Goal: Task Accomplishment & Management: Manage account settings

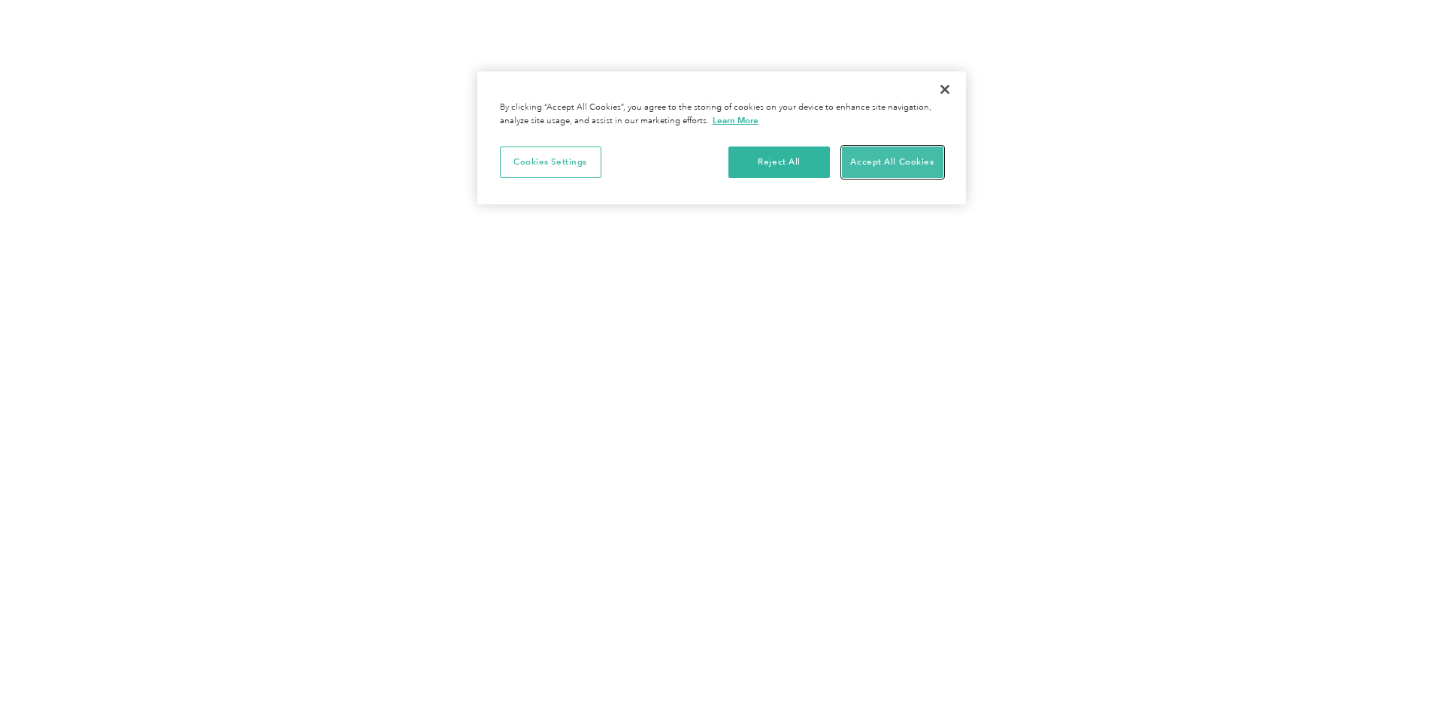
click at [891, 160] on button "Accept All Cookies" at bounding box center [892, 163] width 101 height 32
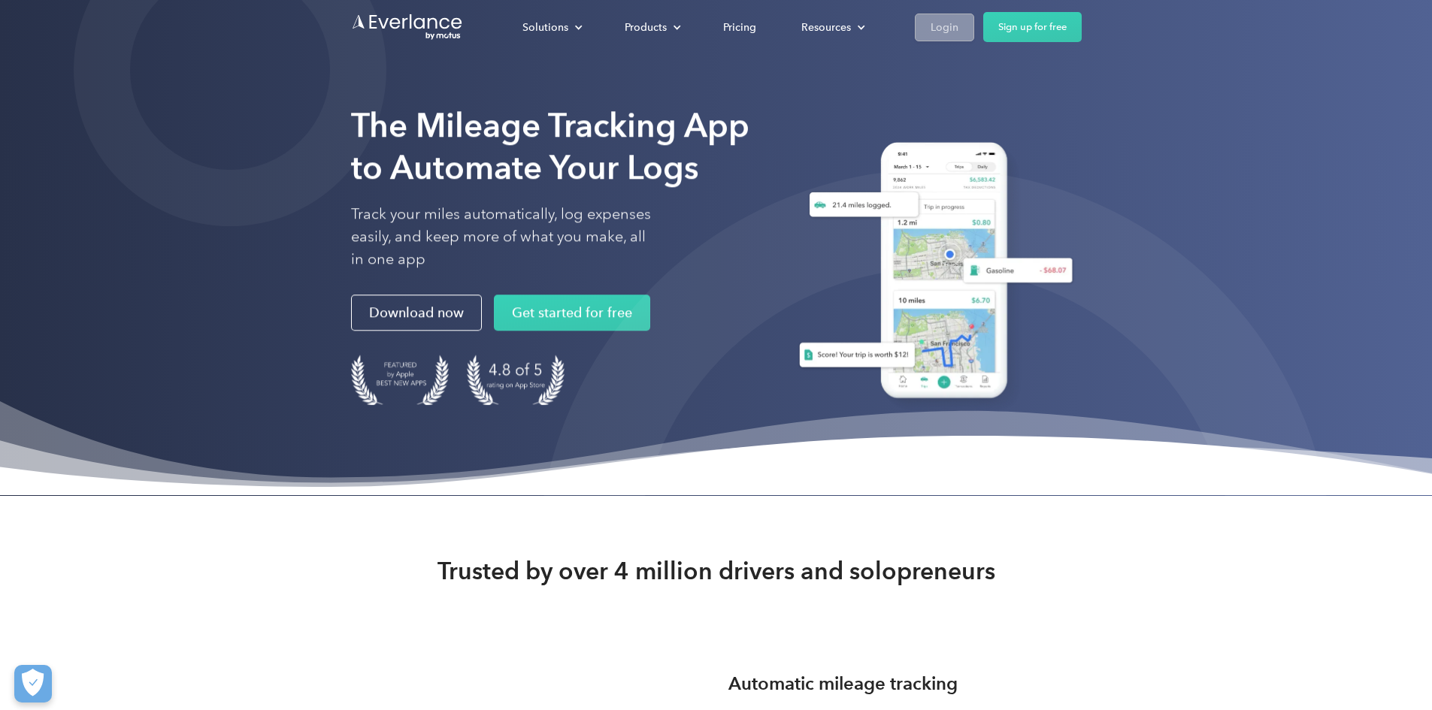
click at [958, 36] on div "Login" at bounding box center [945, 27] width 28 height 19
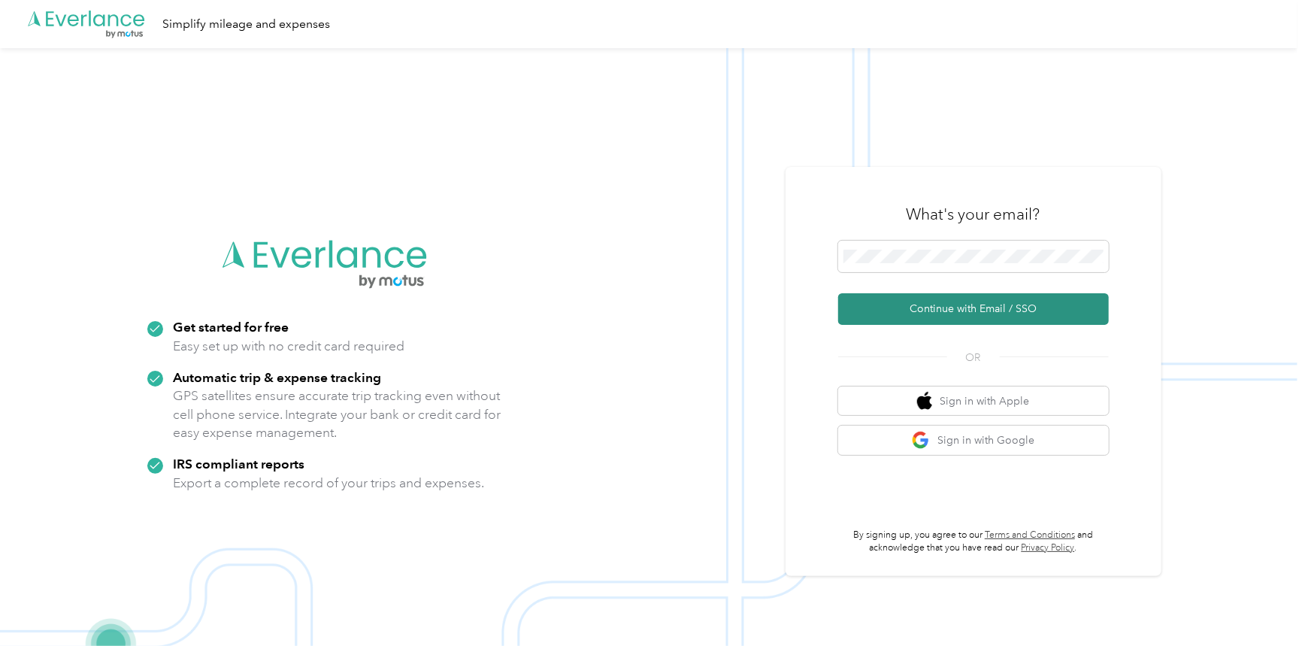
click at [937, 310] on button "Continue with Email / SSO" at bounding box center [973, 309] width 271 height 32
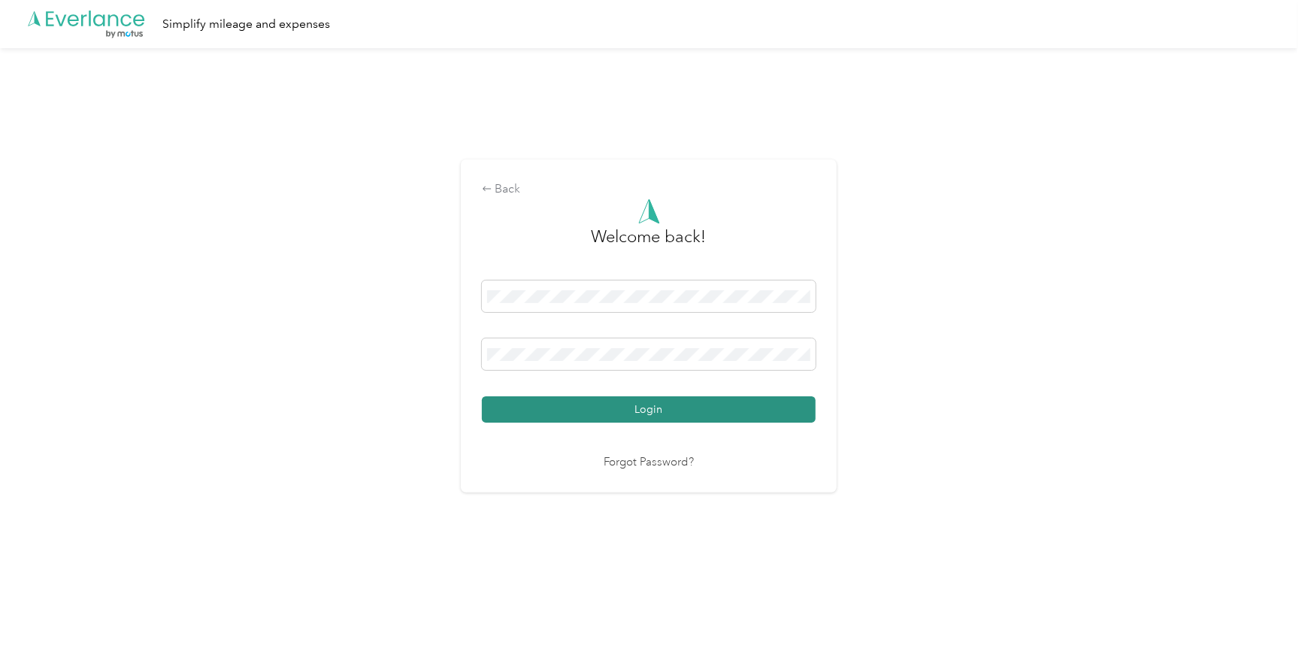
click at [666, 407] on button "Login" at bounding box center [649, 409] width 334 height 26
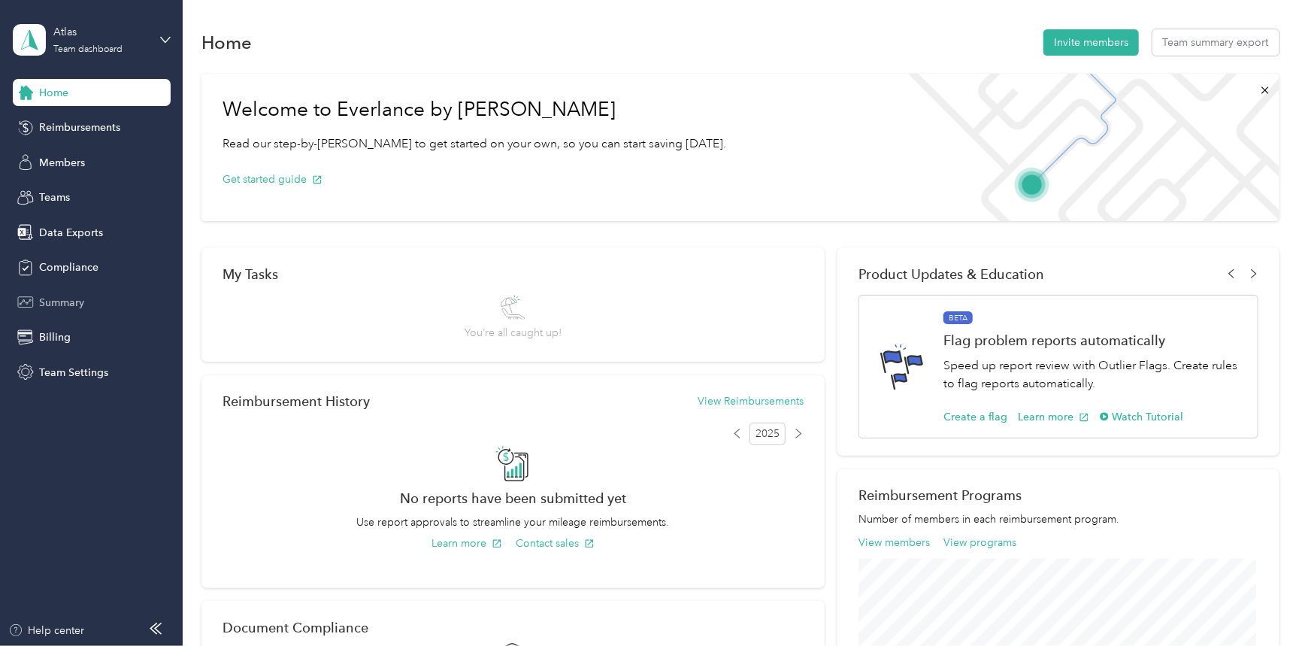
click at [59, 305] on span "Summary" at bounding box center [61, 303] width 45 height 16
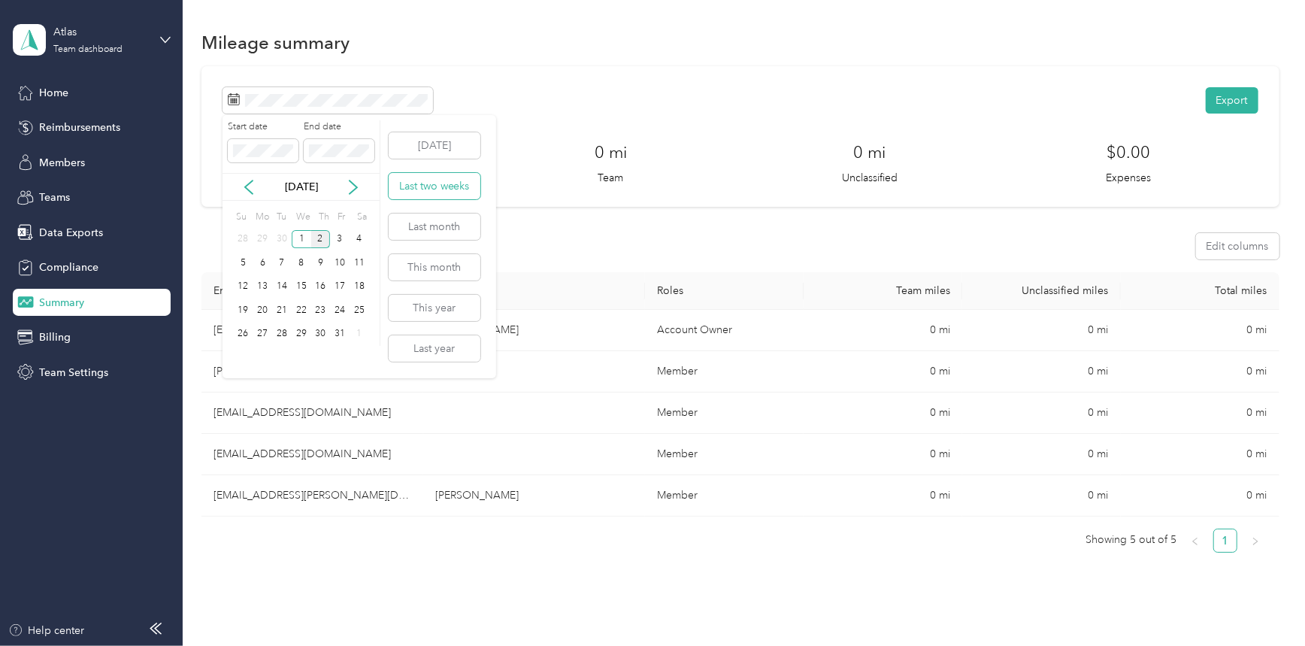
click at [431, 189] on button "Last two weeks" at bounding box center [435, 186] width 92 height 26
click at [247, 189] on icon at bounding box center [249, 187] width 8 height 14
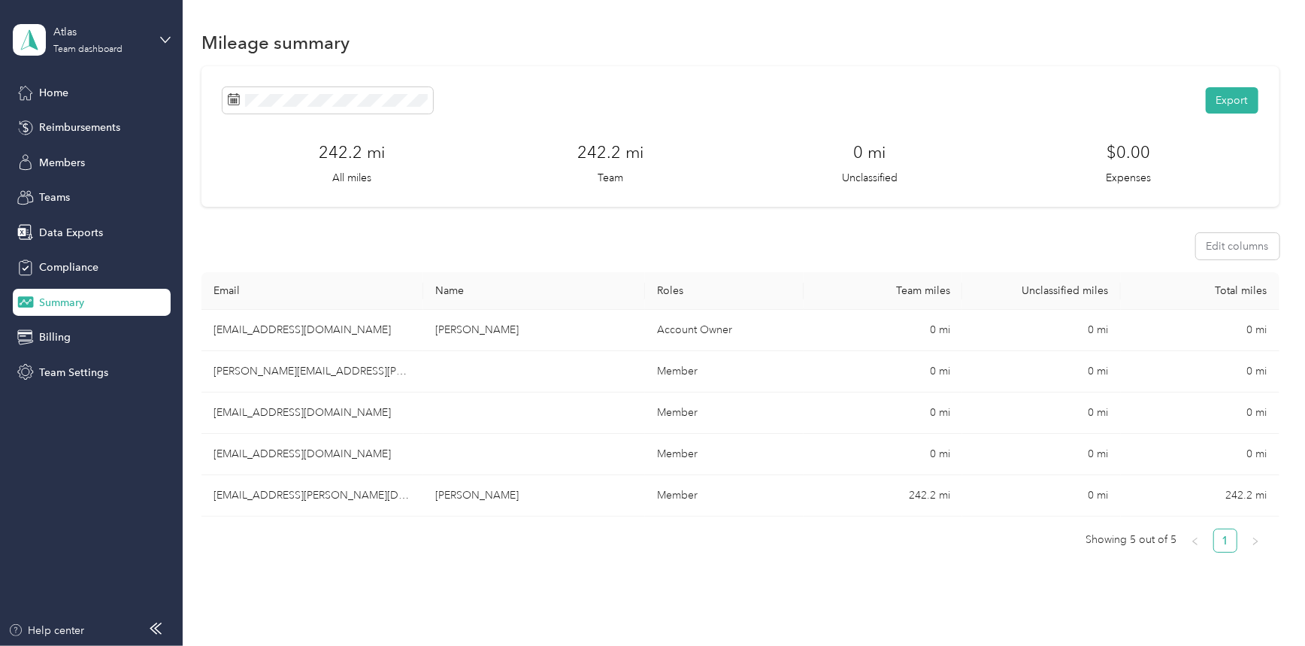
click at [657, 54] on div "Mileage summary" at bounding box center [740, 42] width 1078 height 32
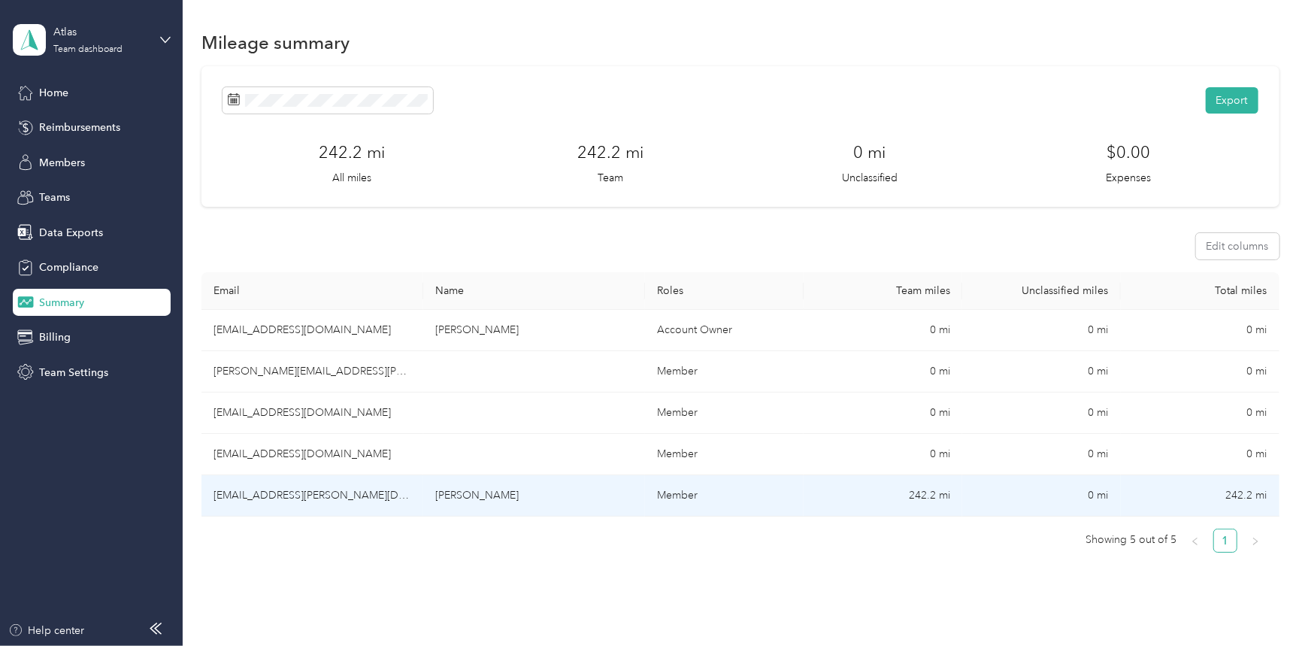
click at [528, 492] on td "[PERSON_NAME]" at bounding box center [534, 495] width 222 height 41
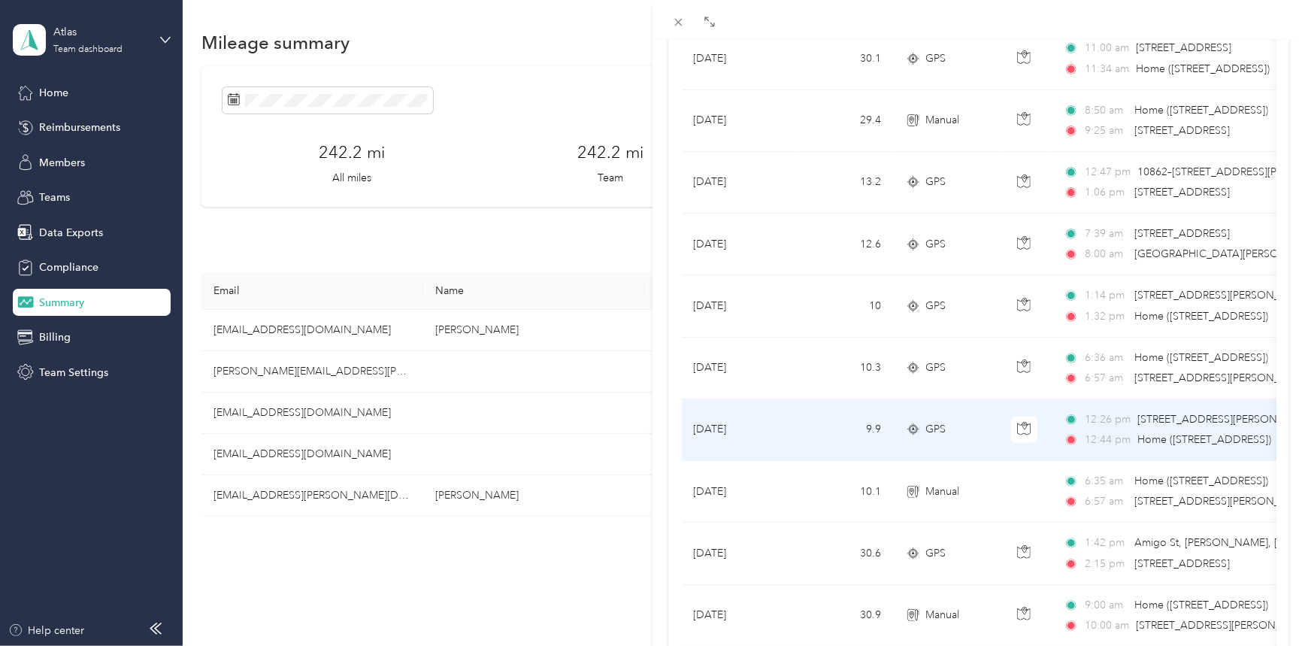
scroll to position [1025, 0]
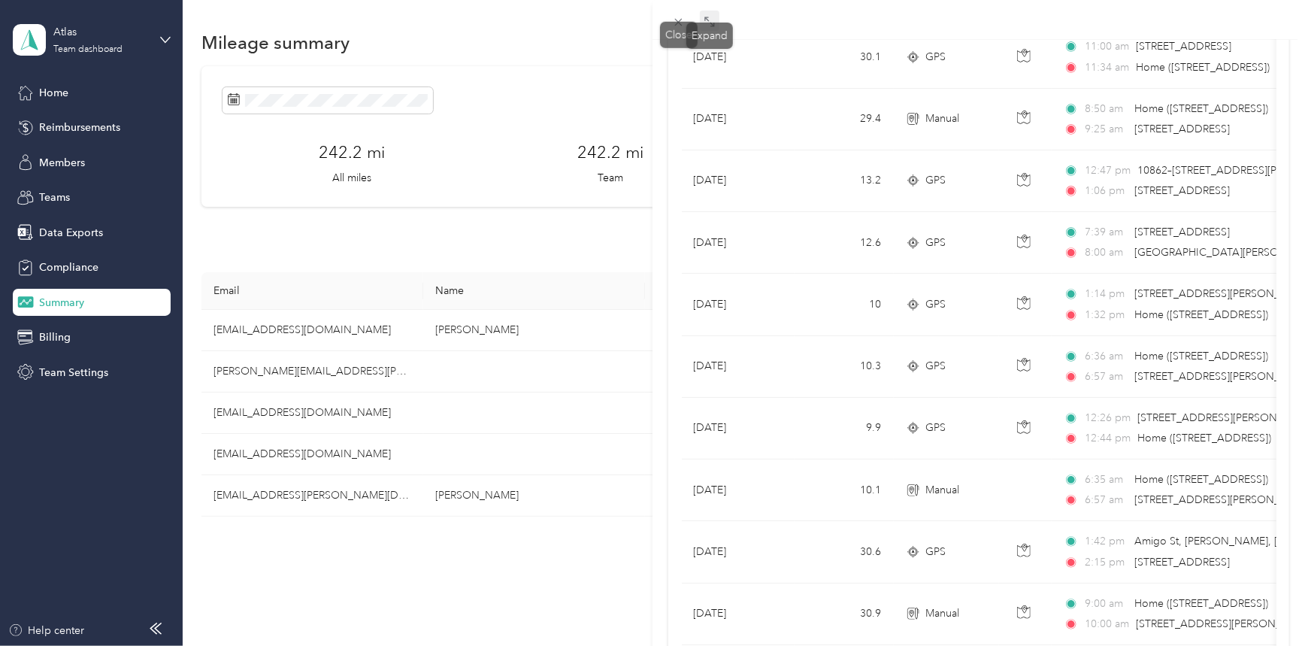
click at [716, 26] on span at bounding box center [710, 21] width 20 height 21
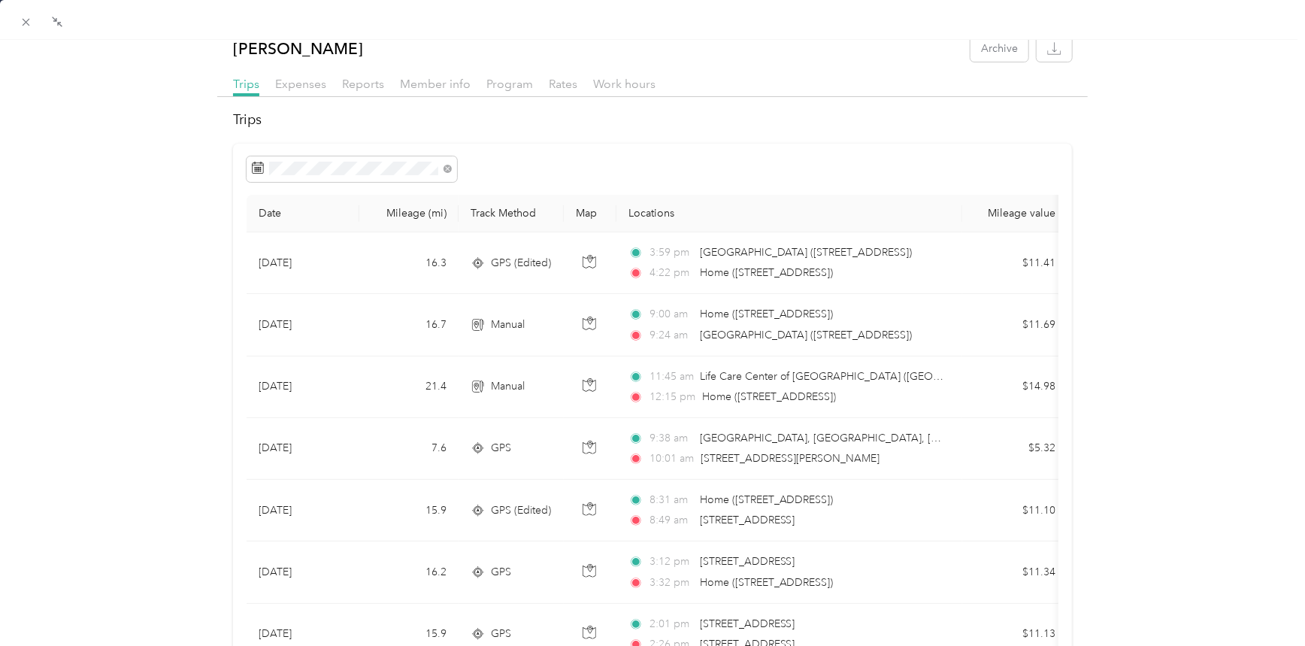
scroll to position [0, 0]
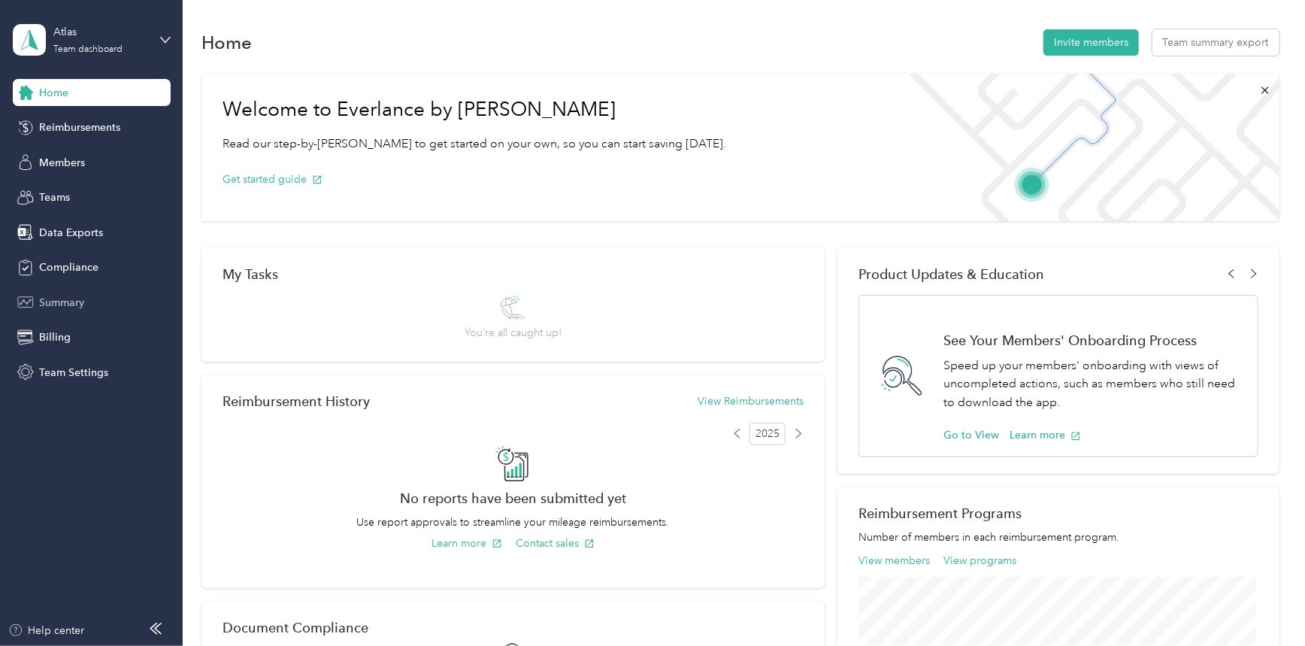
click at [59, 303] on span "Summary" at bounding box center [61, 303] width 45 height 16
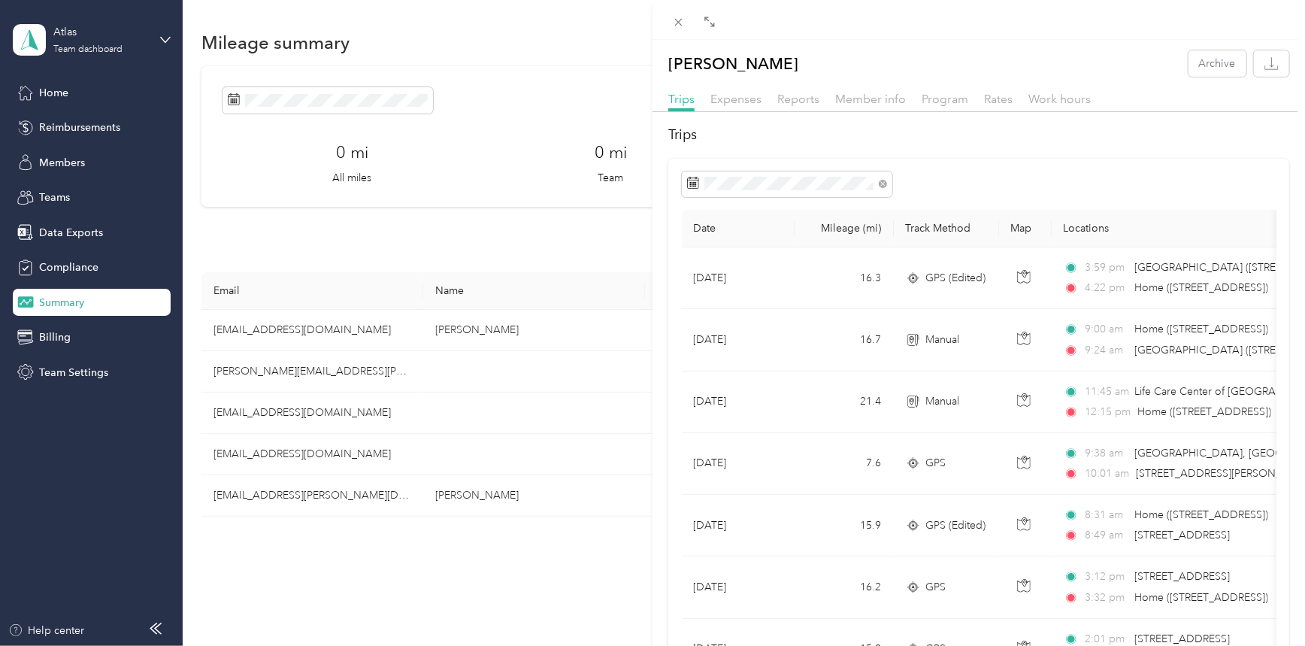
click at [277, 495] on div "[PERSON_NAME] Archive Trips Expenses Reports Member info Program Rates Work hou…" at bounding box center [652, 323] width 1305 height 646
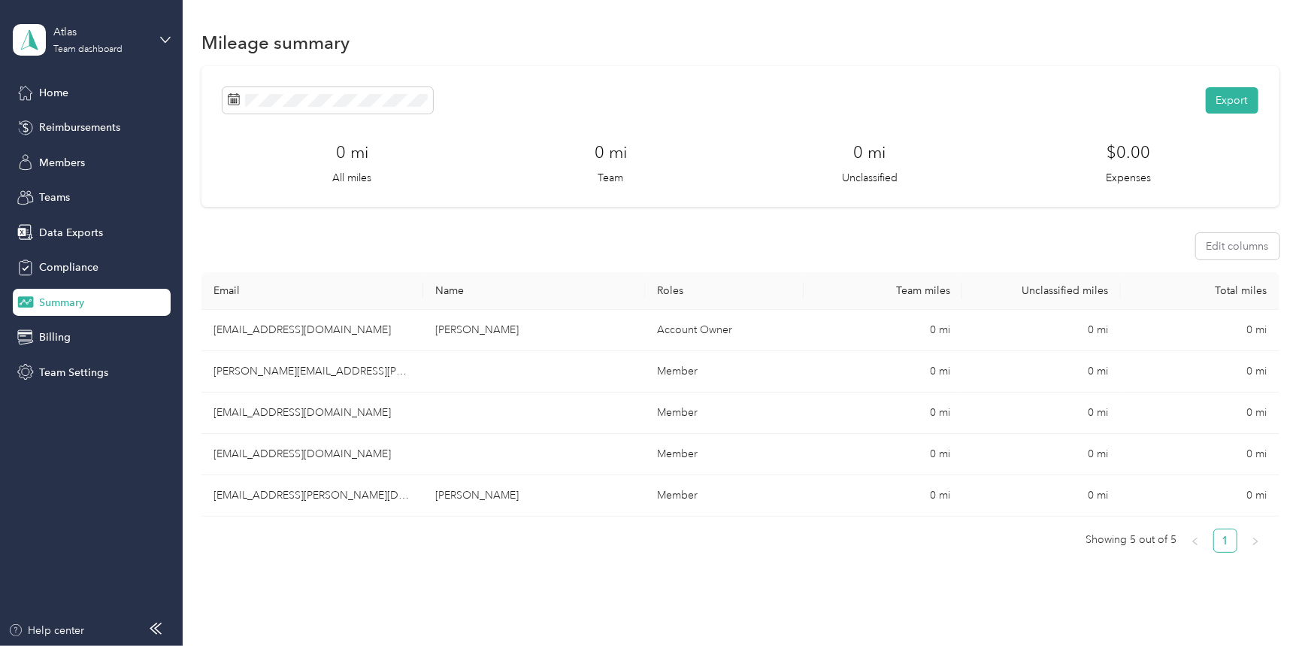
click at [433, 111] on div "Export" at bounding box center [740, 100] width 1036 height 26
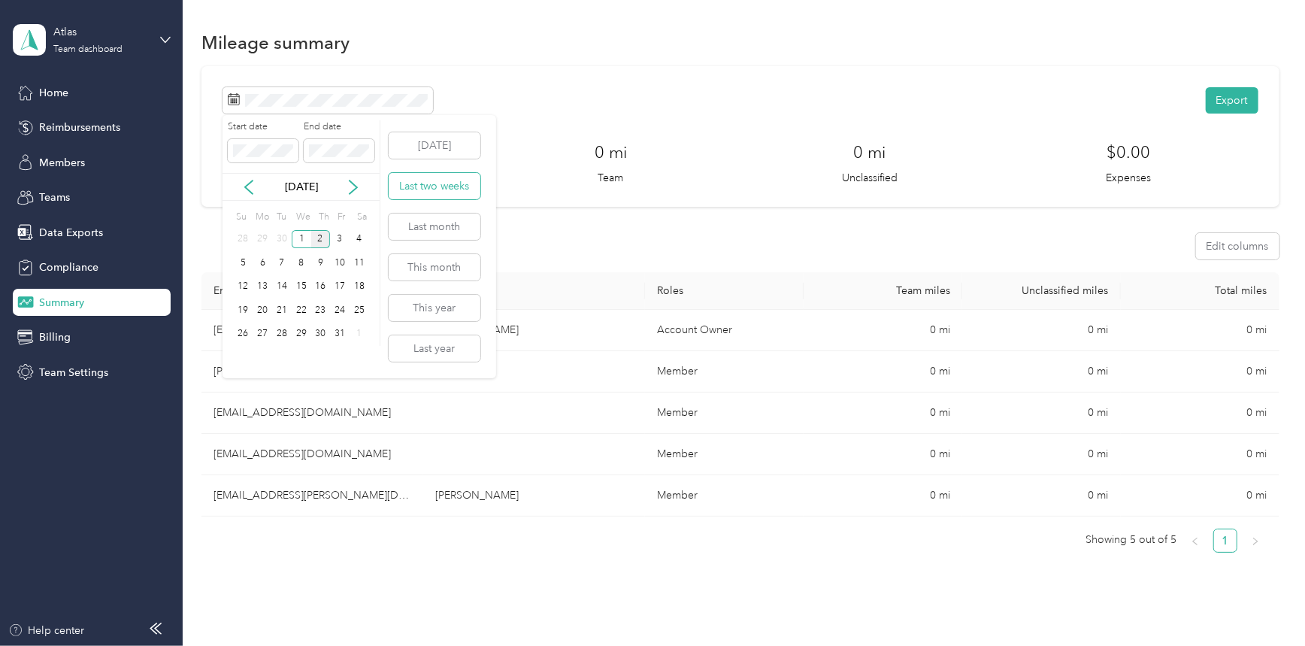
click at [447, 191] on button "Last two weeks" at bounding box center [435, 186] width 92 height 26
